Goal: Transaction & Acquisition: Purchase product/service

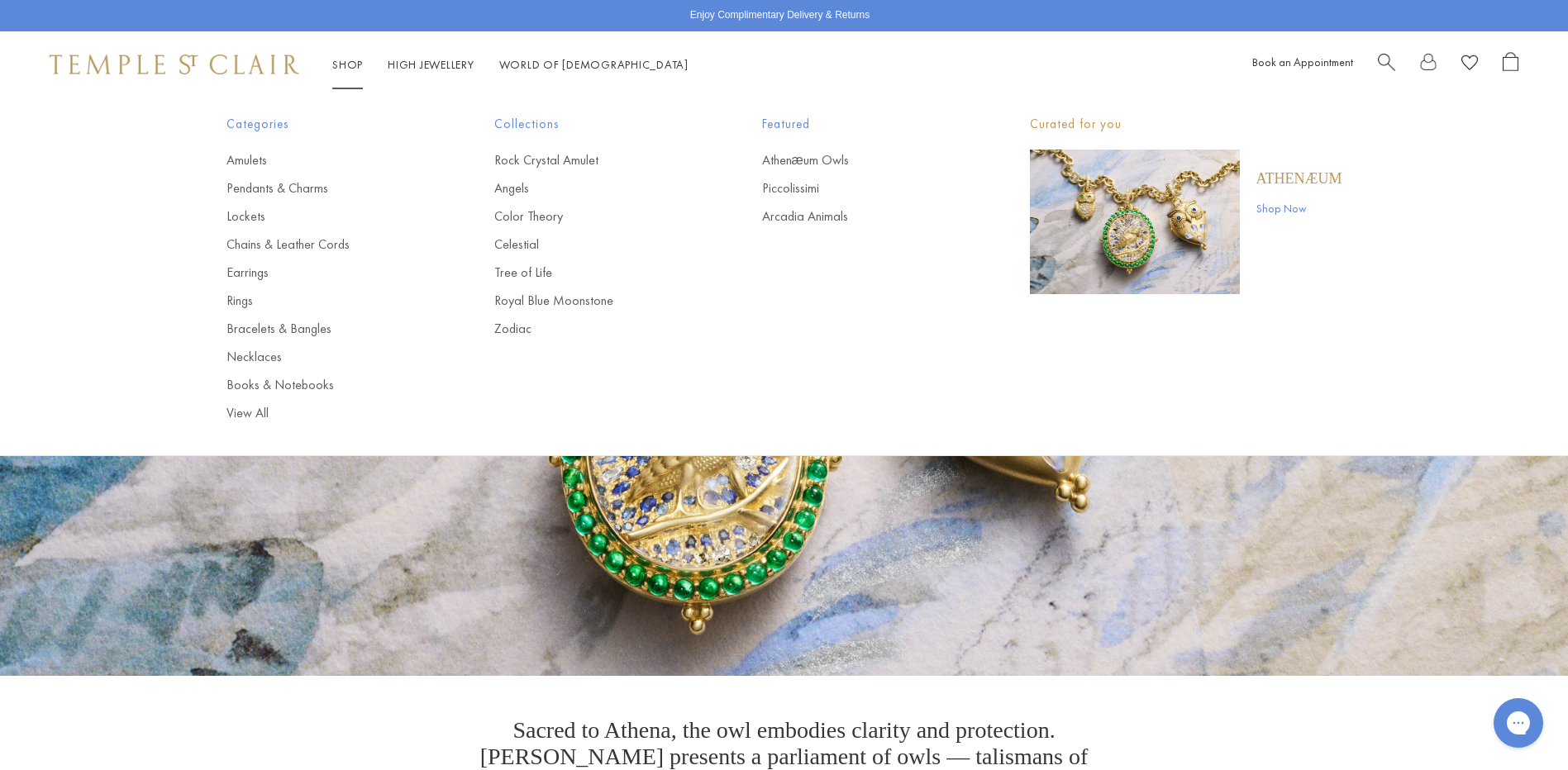
click at [343, 67] on link "Shop Shop" at bounding box center [347, 65] width 31 height 15
click at [232, 305] on link "Rings" at bounding box center [327, 300] width 202 height 18
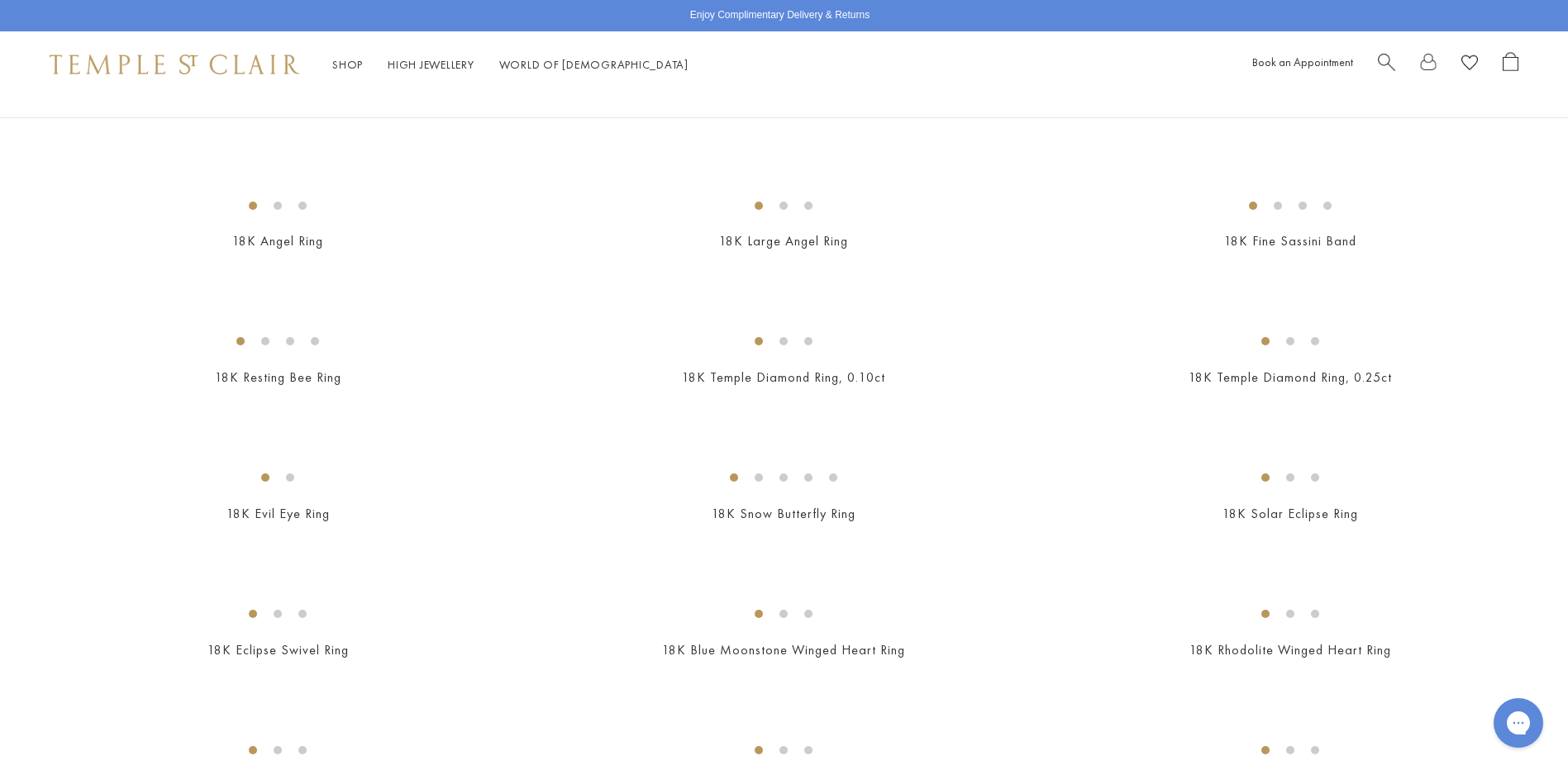
click at [0, 0] on img at bounding box center [0, 0] width 0 height 0
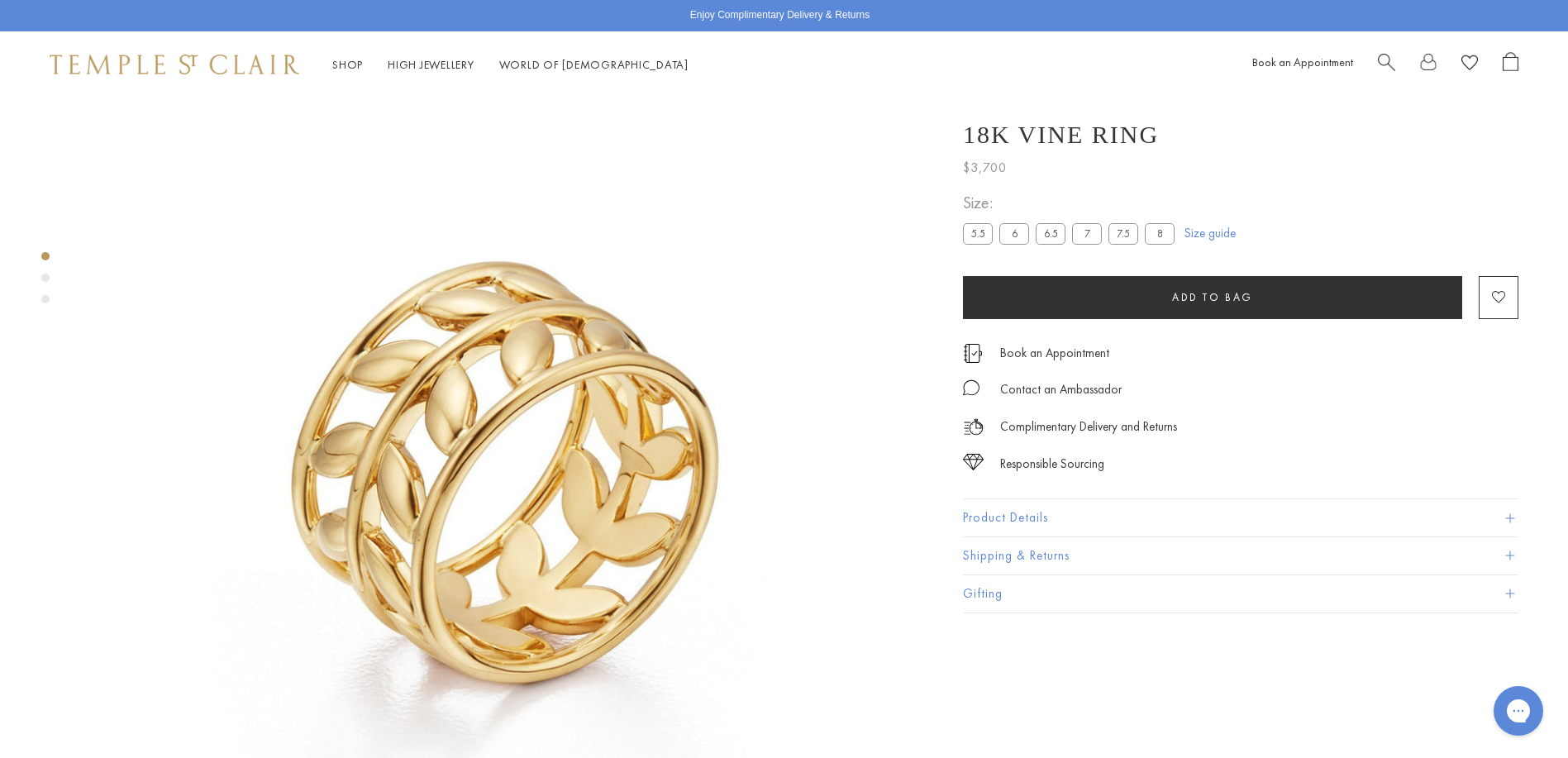
click at [1160, 232] on label "8" at bounding box center [1159, 233] width 30 height 21
